Goal: Check status: Check status

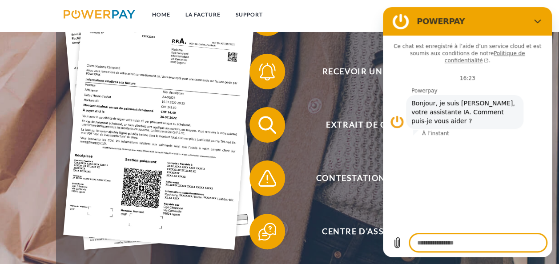
scroll to position [194, 0]
click at [533, 22] on button "Fermer" at bounding box center [538, 21] width 18 height 18
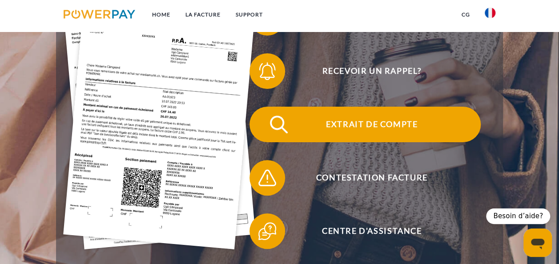
click at [300, 127] on span "Extrait de compte" at bounding box center [372, 125] width 218 height 36
click at [299, 129] on span "Extrait de compte" at bounding box center [372, 125] width 218 height 36
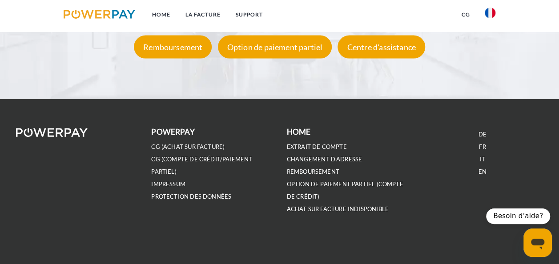
scroll to position [1520, 0]
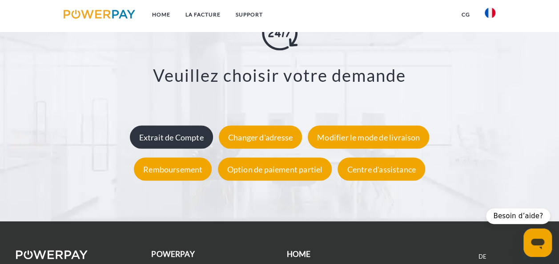
click at [158, 136] on div "Extrait de Compte" at bounding box center [171, 137] width 83 height 23
type textarea "*"
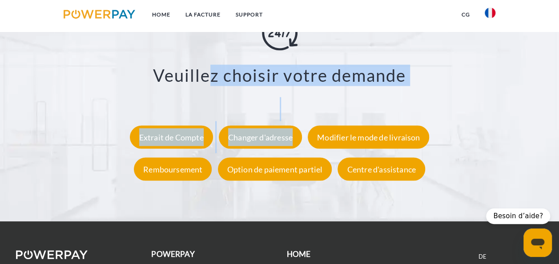
drag, startPoint x: 214, startPoint y: 72, endPoint x: 265, endPoint y: 152, distance: 94.9
click at [265, 152] on div "Veuillez choisir votre demande Extrait de Compte Changer d'adresse Modifier le …" at bounding box center [279, 100] width 481 height 170
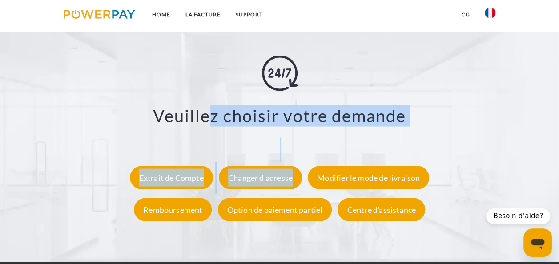
scroll to position [1472, 0]
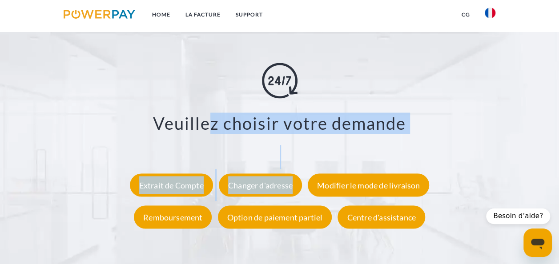
click at [440, 106] on div "Veuillez choisir votre demande Extrait de Compte Changer d'adresse Modifier le …" at bounding box center [279, 148] width 481 height 170
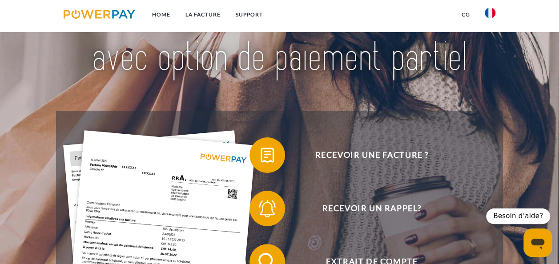
scroll to position [58, 0]
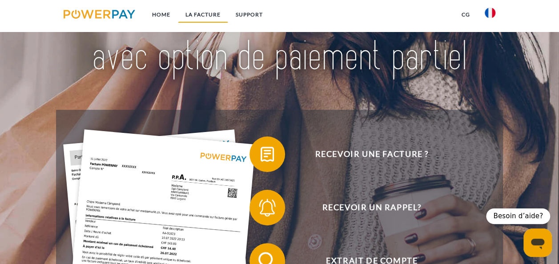
click at [211, 12] on link "LA FACTURE" at bounding box center [203, 15] width 50 height 16
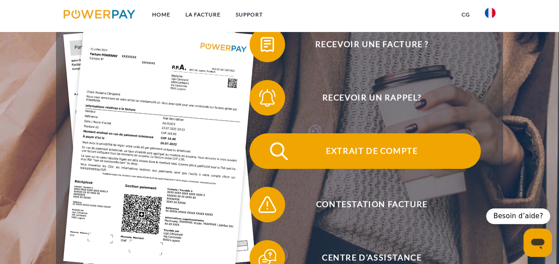
scroll to position [167, 0]
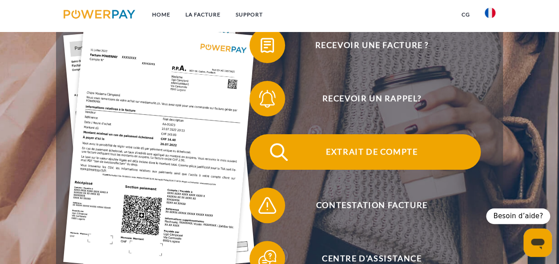
click at [348, 156] on span "Extrait de compte" at bounding box center [372, 152] width 218 height 36
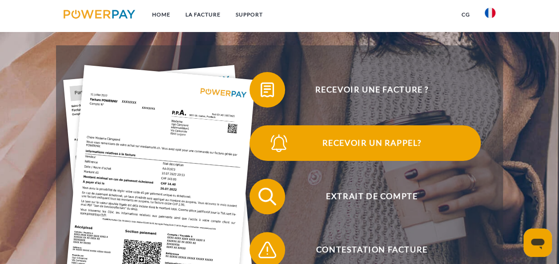
scroll to position [123, 0]
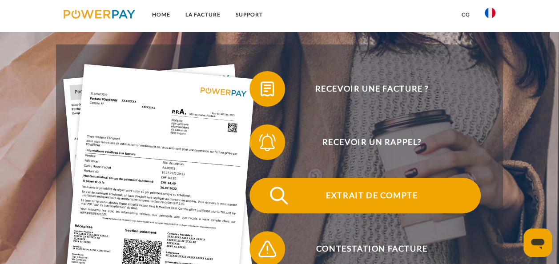
click at [343, 198] on span "Extrait de compte" at bounding box center [372, 196] width 218 height 36
click at [354, 193] on span "Extrait de compte" at bounding box center [372, 196] width 218 height 36
